Goal: Task Accomplishment & Management: Use online tool/utility

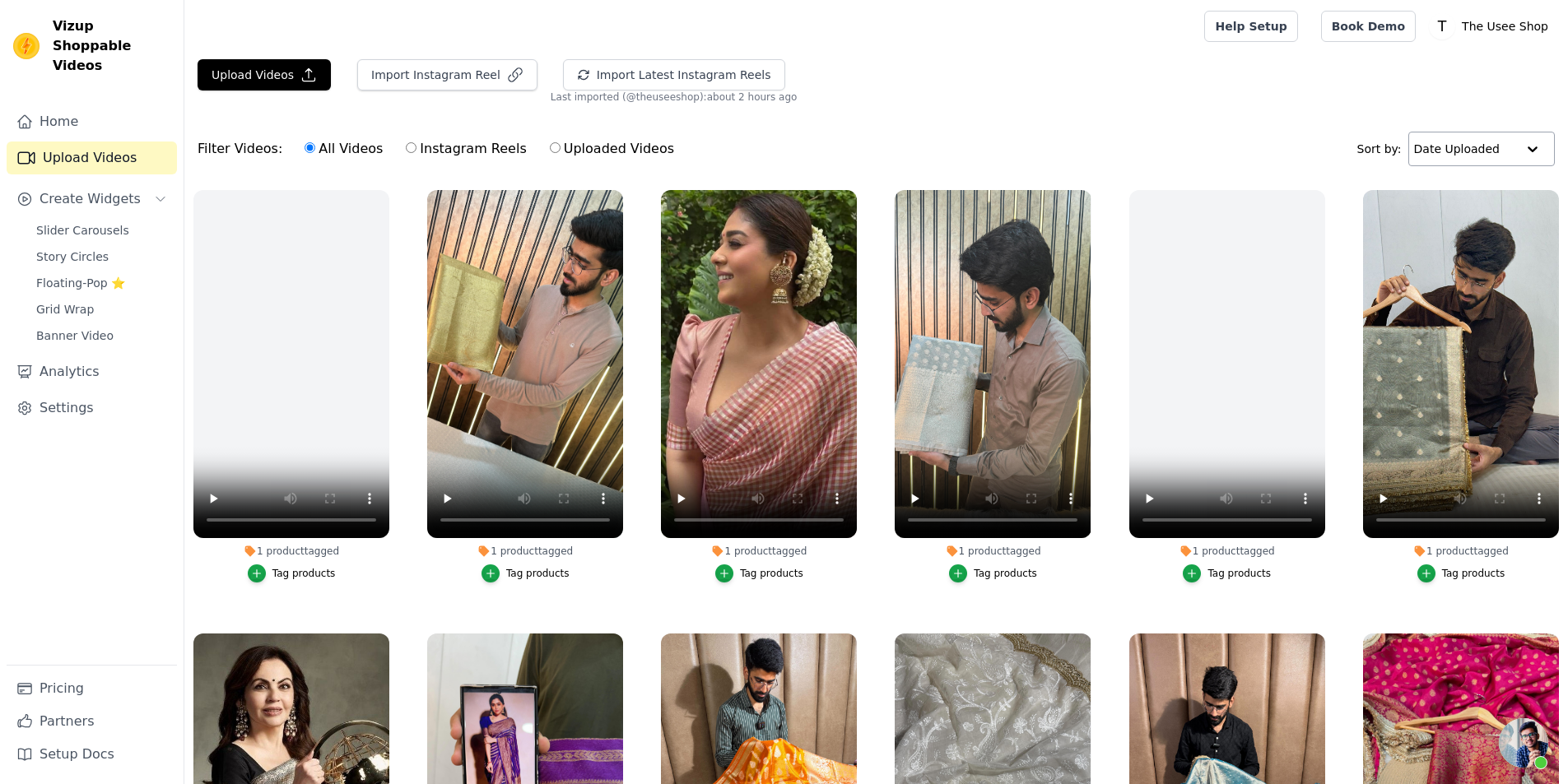
click at [1530, 141] on div at bounding box center [1532, 148] width 33 height 33
click at [1530, 141] on div at bounding box center [1531, 148] width 33 height 33
click at [1468, 141] on input "text" at bounding box center [1464, 148] width 102 height 33
